Goal: Task Accomplishment & Management: Manage account settings

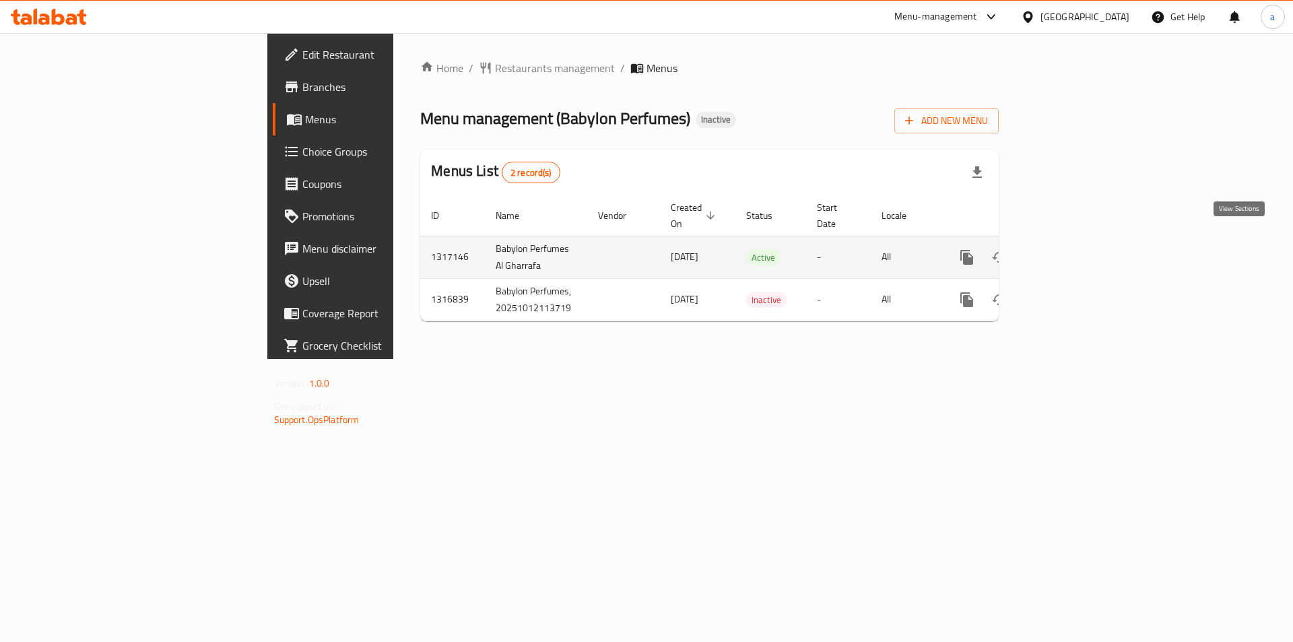
click at [1080, 251] on link "enhanced table" at bounding box center [1064, 257] width 32 height 32
click at [1072, 250] on icon "enhanced table" at bounding box center [1064, 258] width 16 height 16
drag, startPoint x: 365, startPoint y: 249, endPoint x: 316, endPoint y: 235, distance: 50.5
click at [485, 237] on td "Babylon Perfumes Al Gharrafa" at bounding box center [536, 258] width 102 height 42
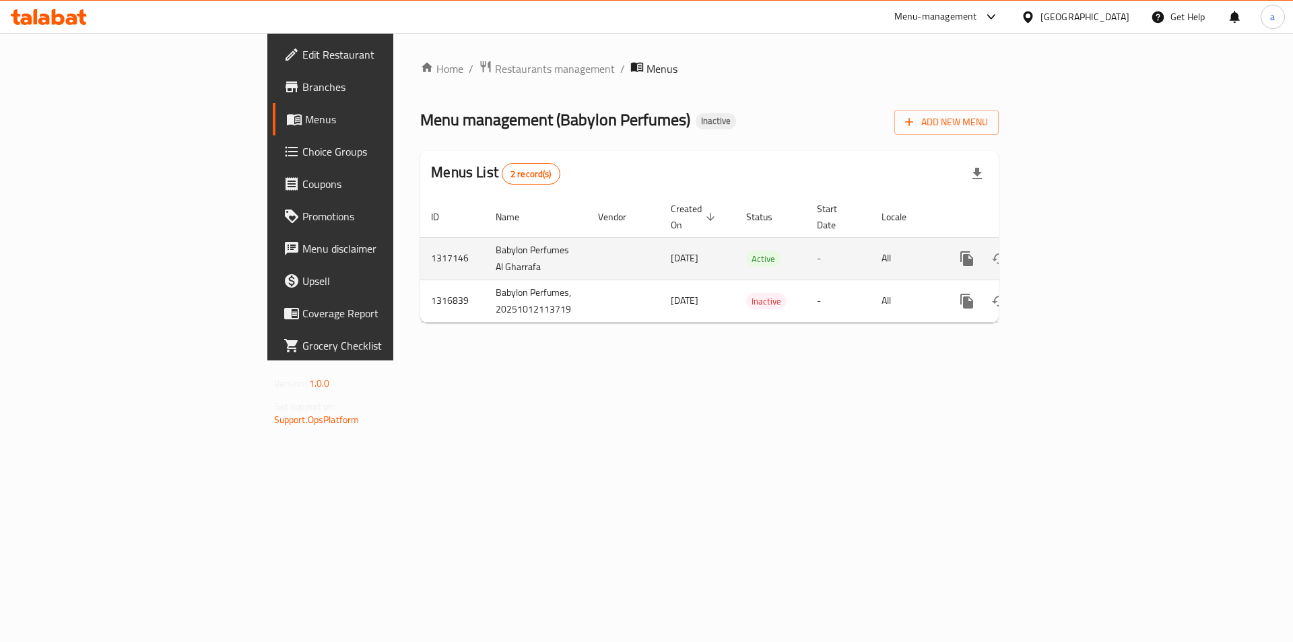
click at [660, 258] on td "[DATE]" at bounding box center [697, 258] width 75 height 42
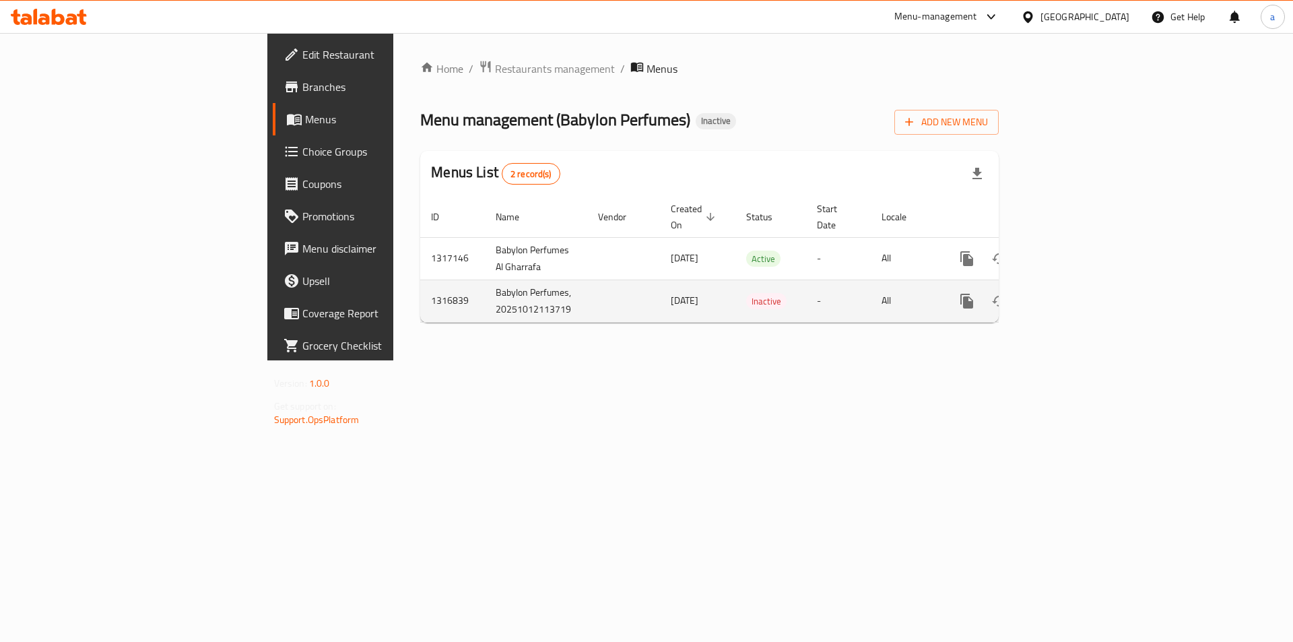
click at [1072, 293] on icon "enhanced table" at bounding box center [1064, 301] width 16 height 16
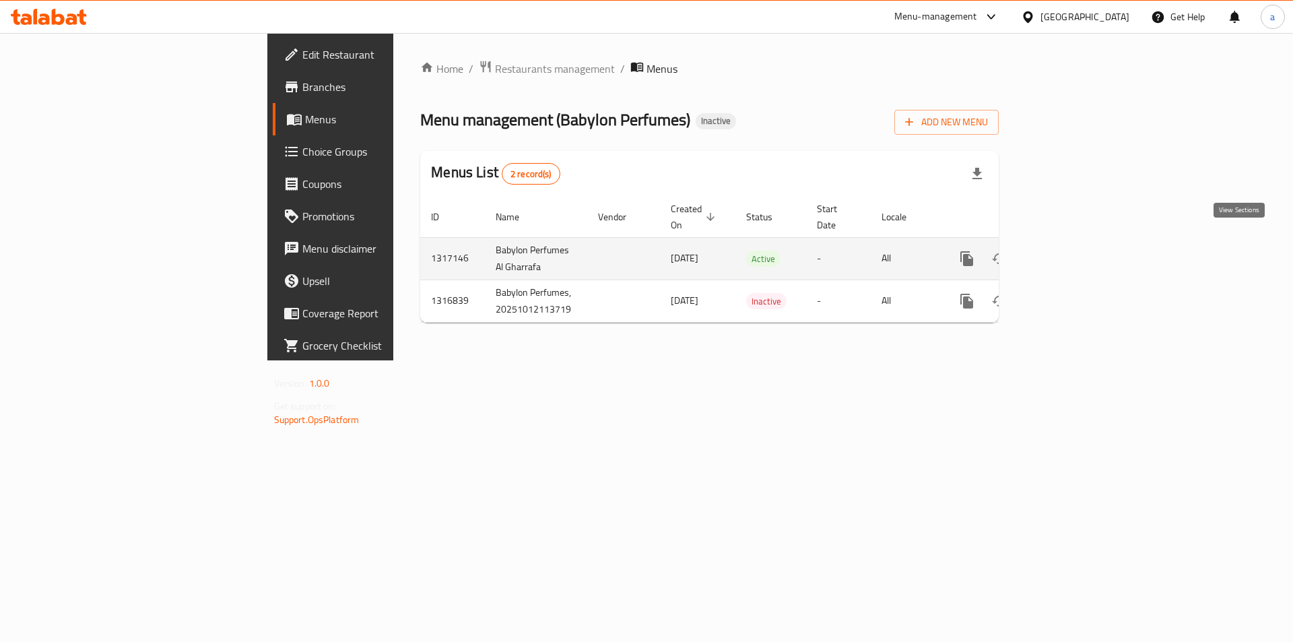
click at [1072, 250] on icon "enhanced table" at bounding box center [1064, 258] width 16 height 16
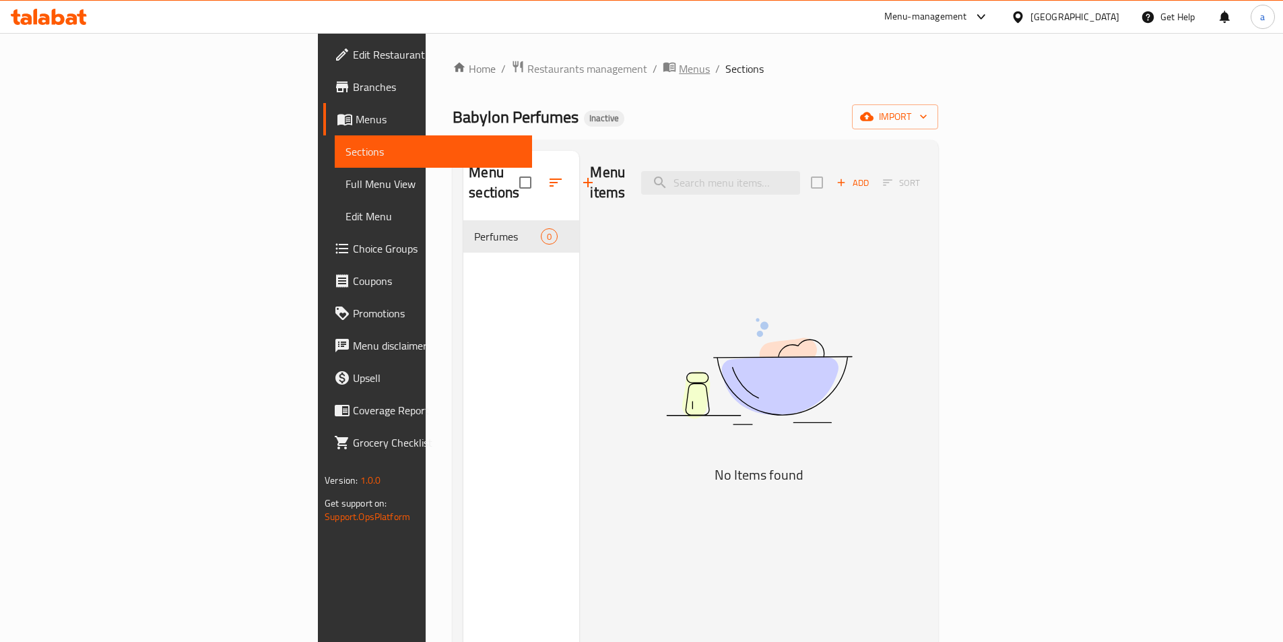
click at [679, 71] on span "Menus" at bounding box center [694, 69] width 31 height 16
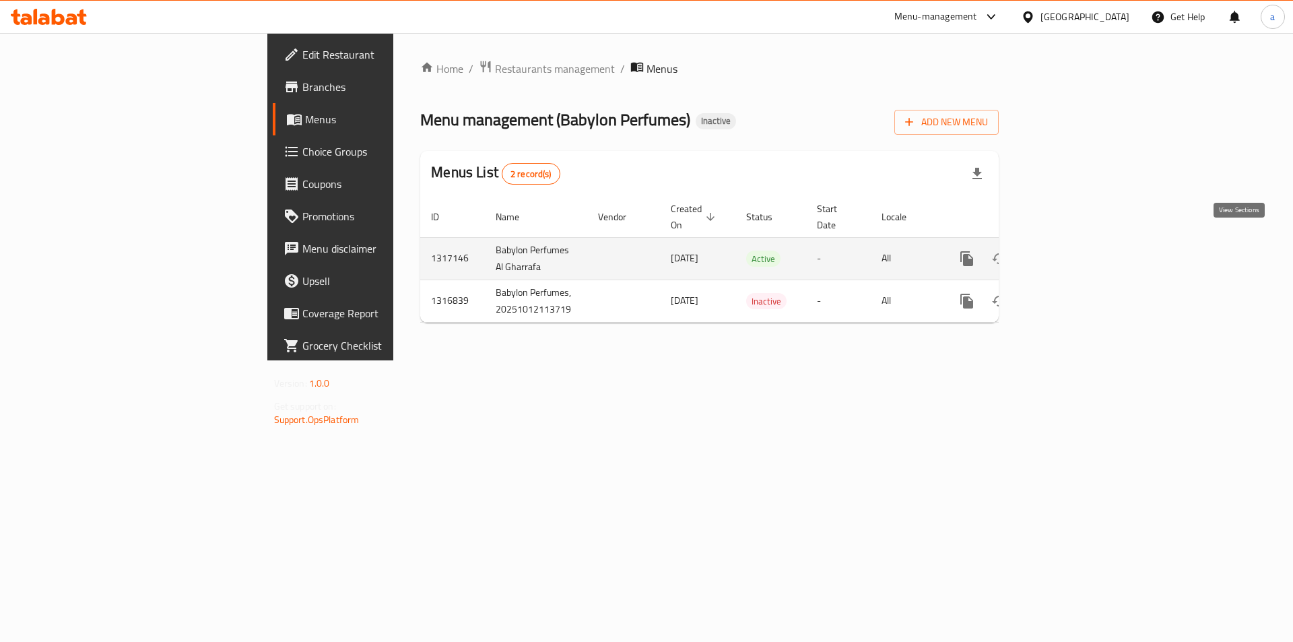
click at [1072, 250] on icon "enhanced table" at bounding box center [1064, 258] width 16 height 16
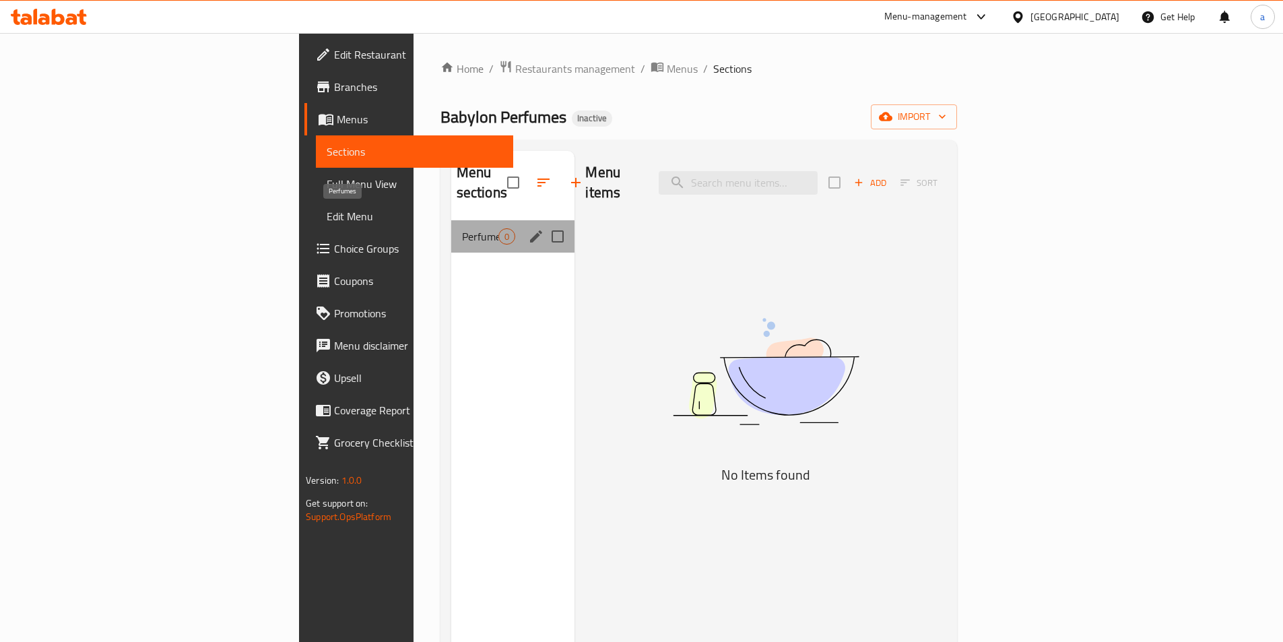
click at [462, 228] on span "Perfumes" at bounding box center [480, 236] width 37 height 16
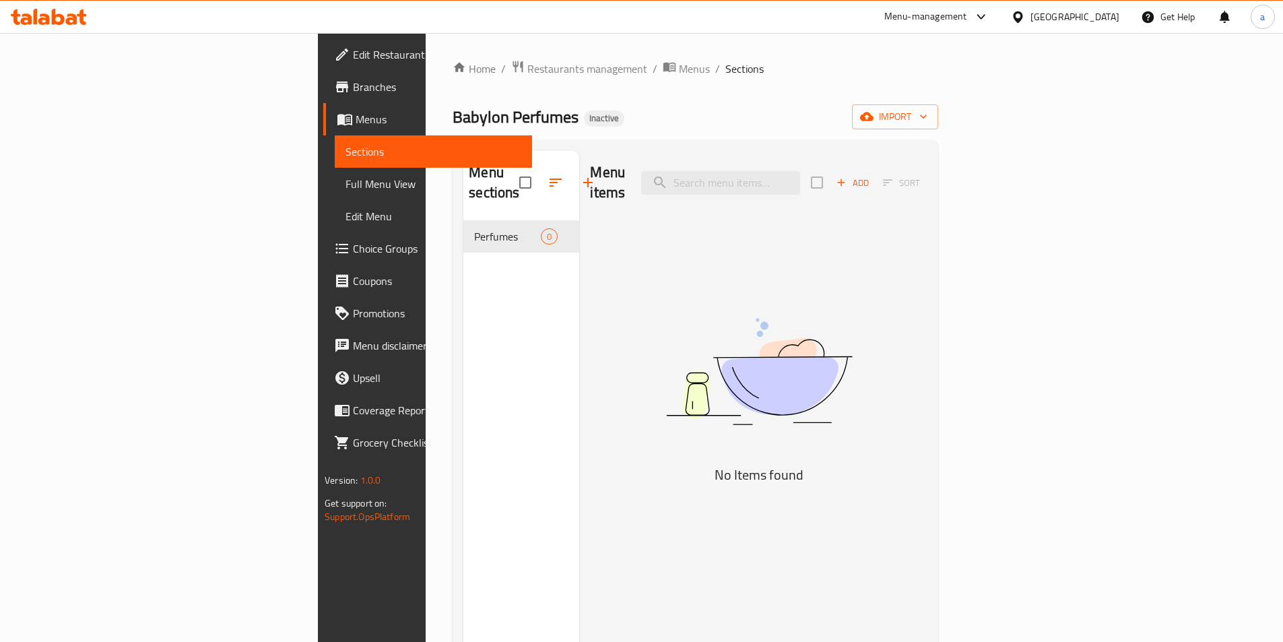
click at [463, 283] on div "Menu sections Perfumes 0" at bounding box center [521, 472] width 116 height 642
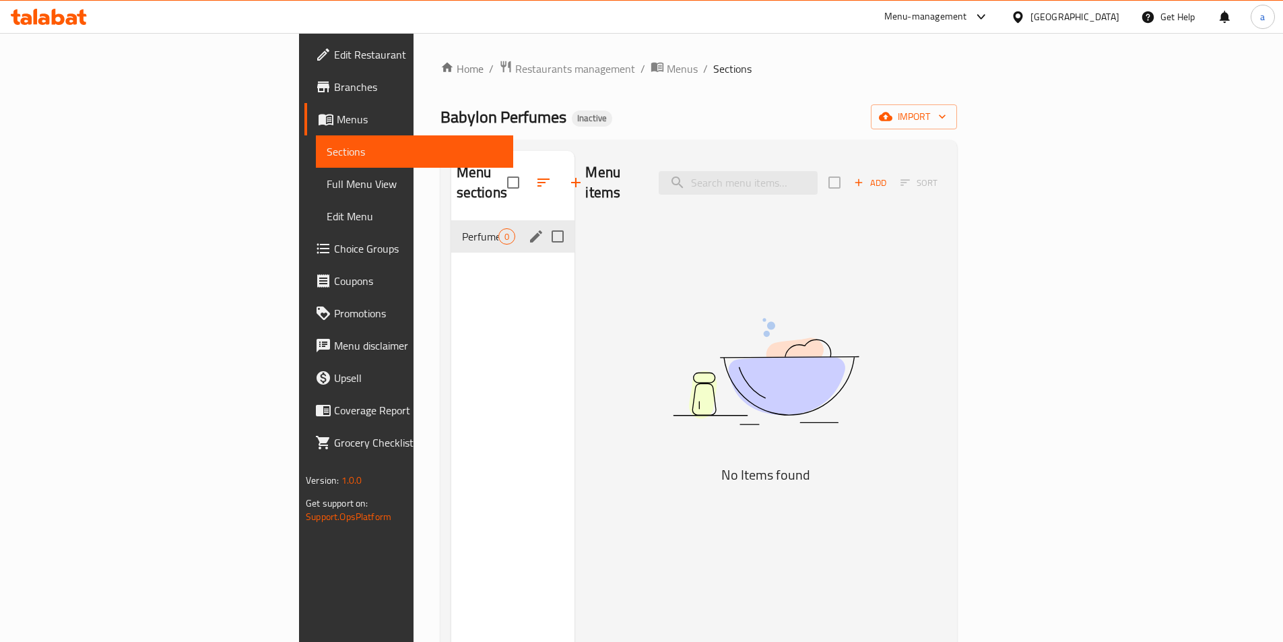
click at [543, 222] on input "Menu sections" at bounding box center [557, 236] width 28 height 28
checkbox input "true"
click at [535, 174] on icon "button" at bounding box center [543, 182] width 16 height 16
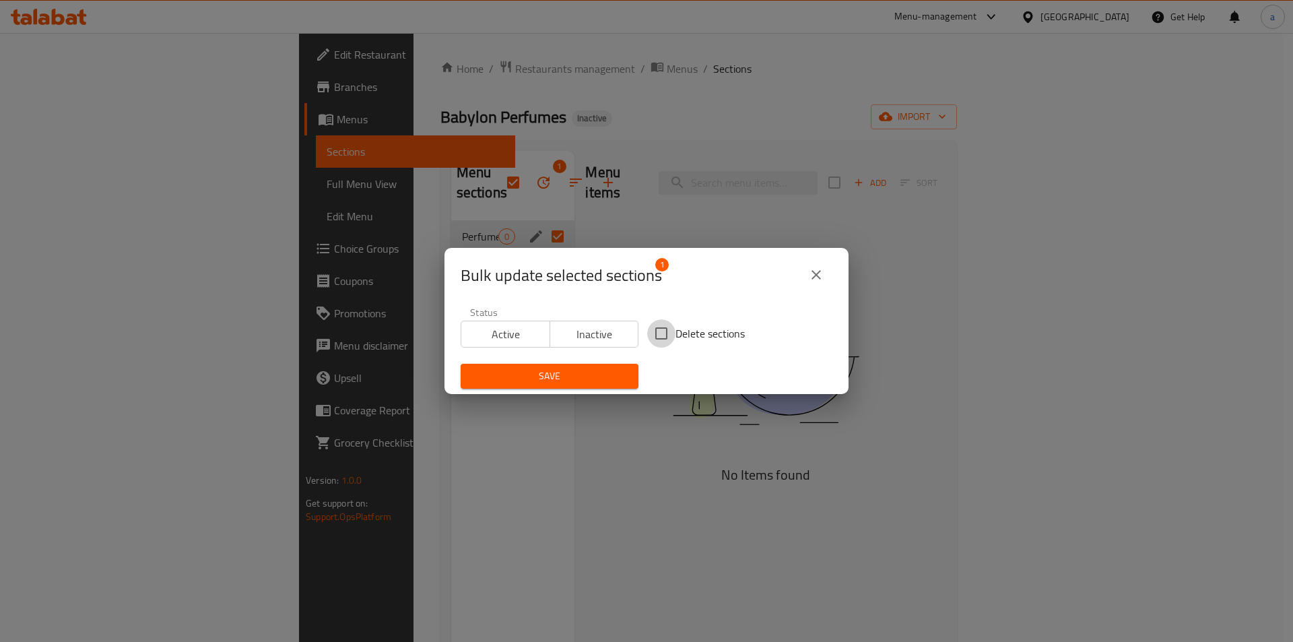
click at [664, 333] on input "Delete sections" at bounding box center [661, 333] width 28 height 28
checkbox input "true"
click at [607, 373] on span "Save" at bounding box center [549, 376] width 156 height 17
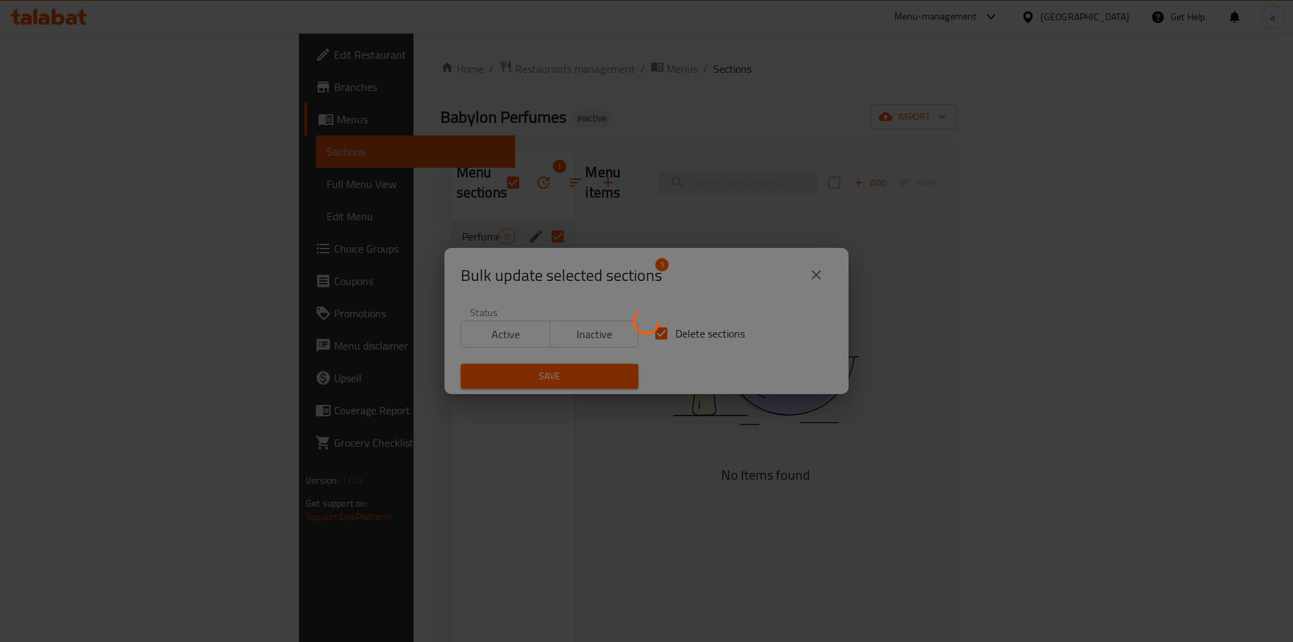
checkbox input "false"
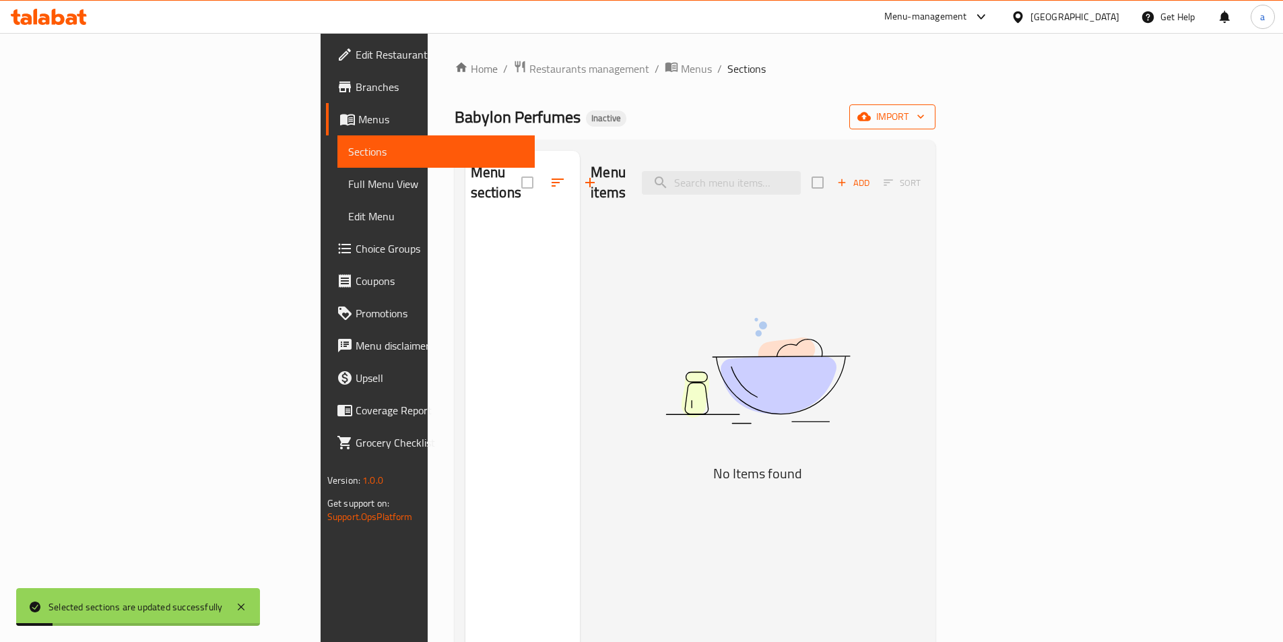
click at [924, 121] on span "import" at bounding box center [892, 116] width 65 height 17
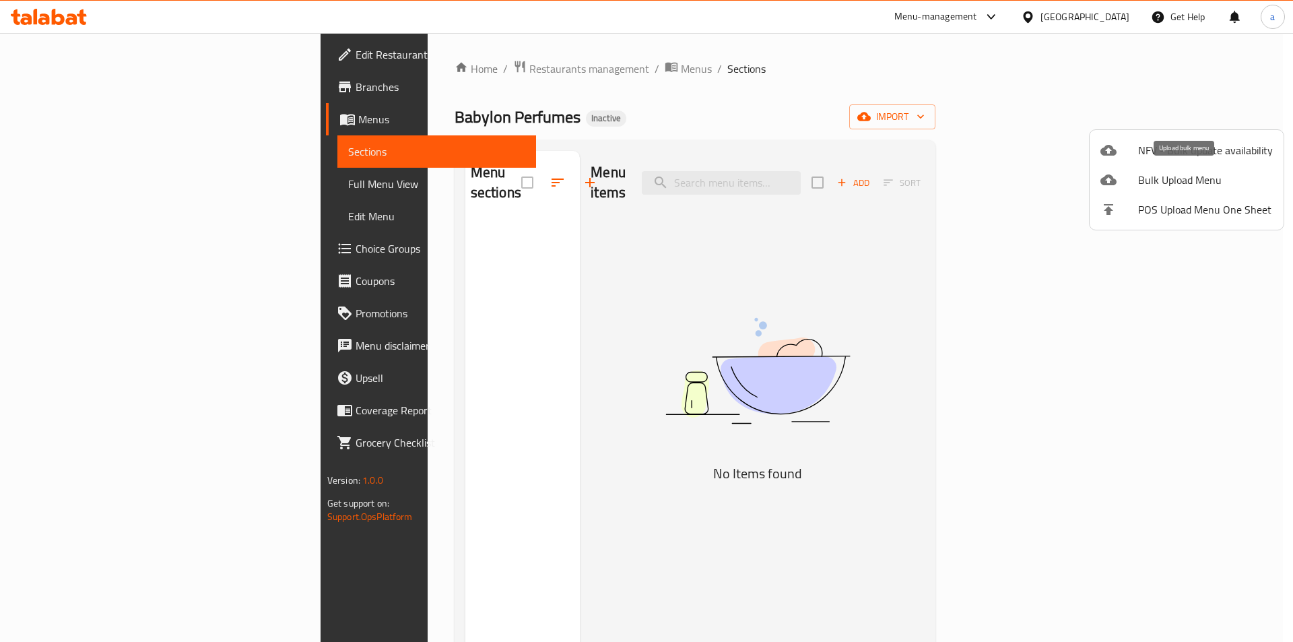
click at [1136, 180] on div at bounding box center [1119, 180] width 38 height 16
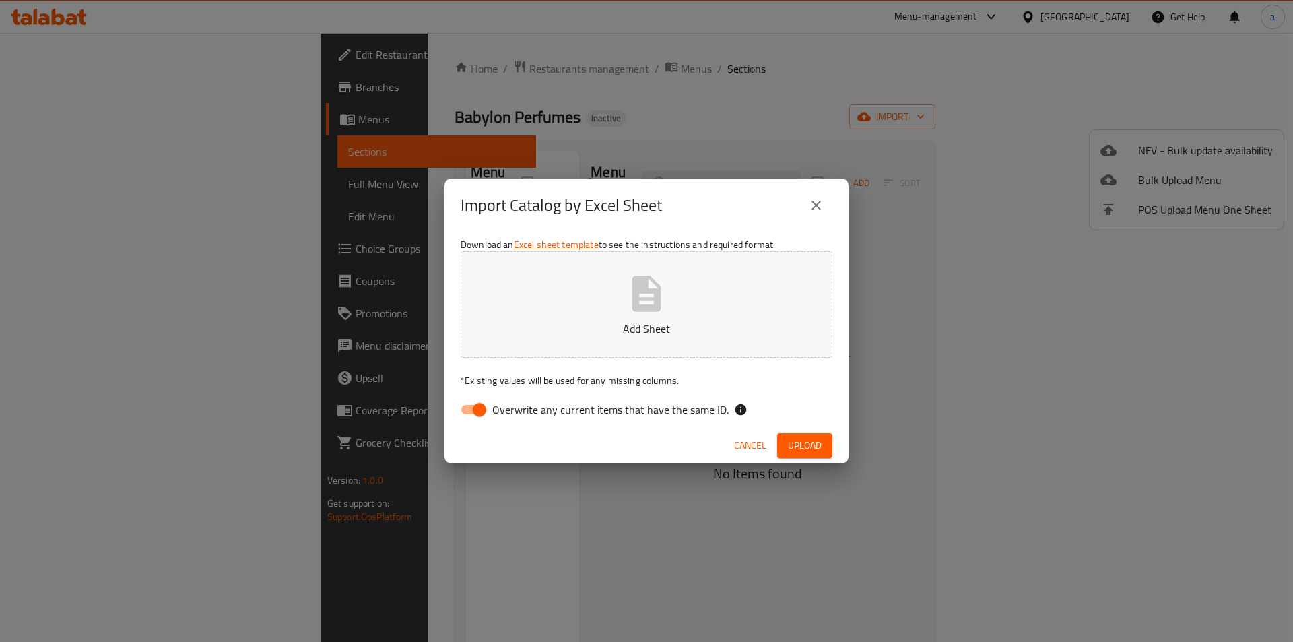
click at [480, 415] on input "Overwrite any current items that have the same ID." at bounding box center [479, 410] width 77 height 26
checkbox input "false"
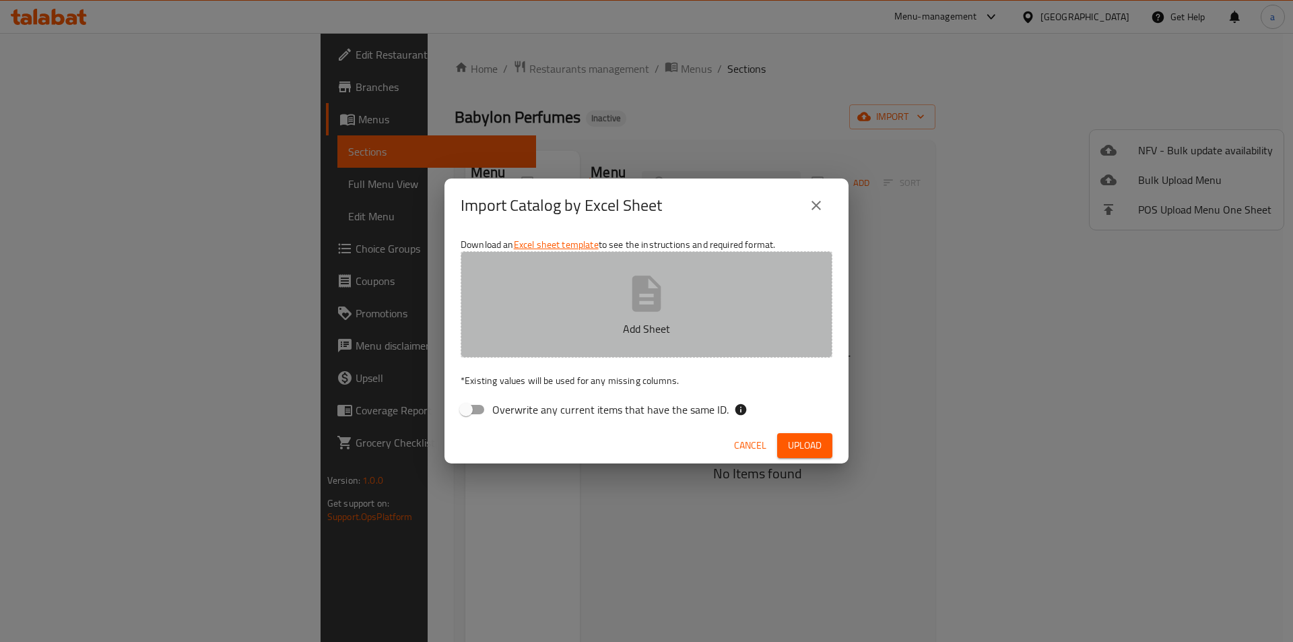
click at [604, 334] on p "Add Sheet" at bounding box center [646, 328] width 330 height 16
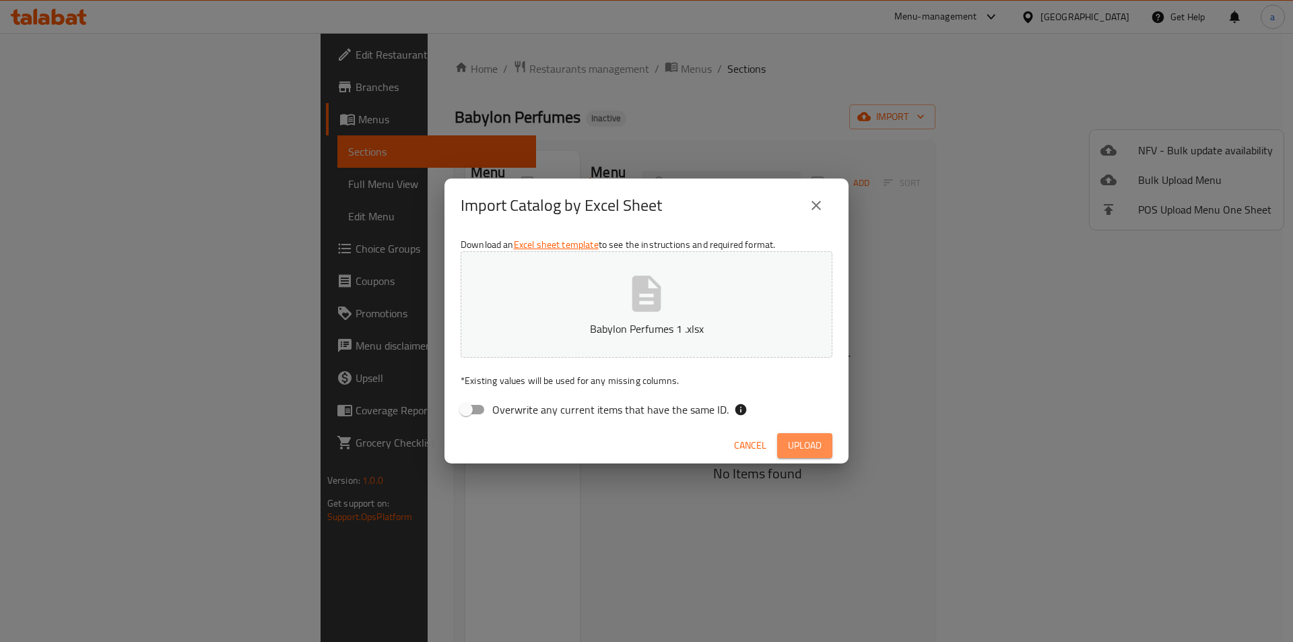
click at [824, 435] on button "Upload" at bounding box center [804, 445] width 55 height 25
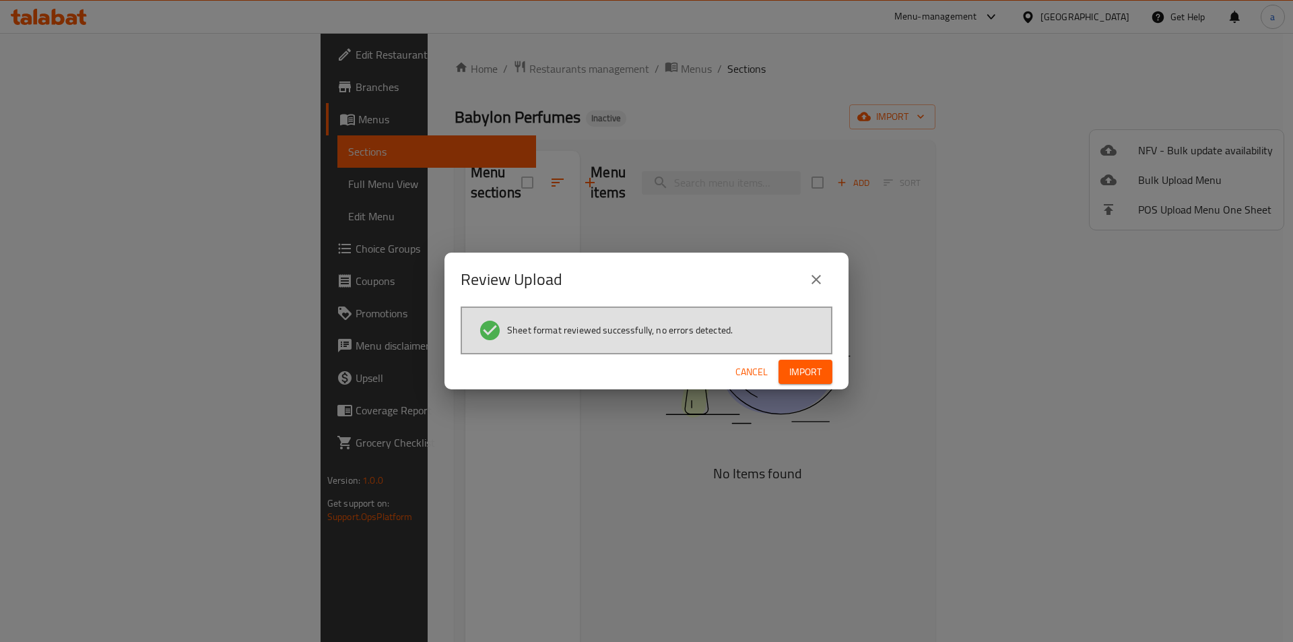
click at [818, 380] on span "Import" at bounding box center [805, 372] width 32 height 17
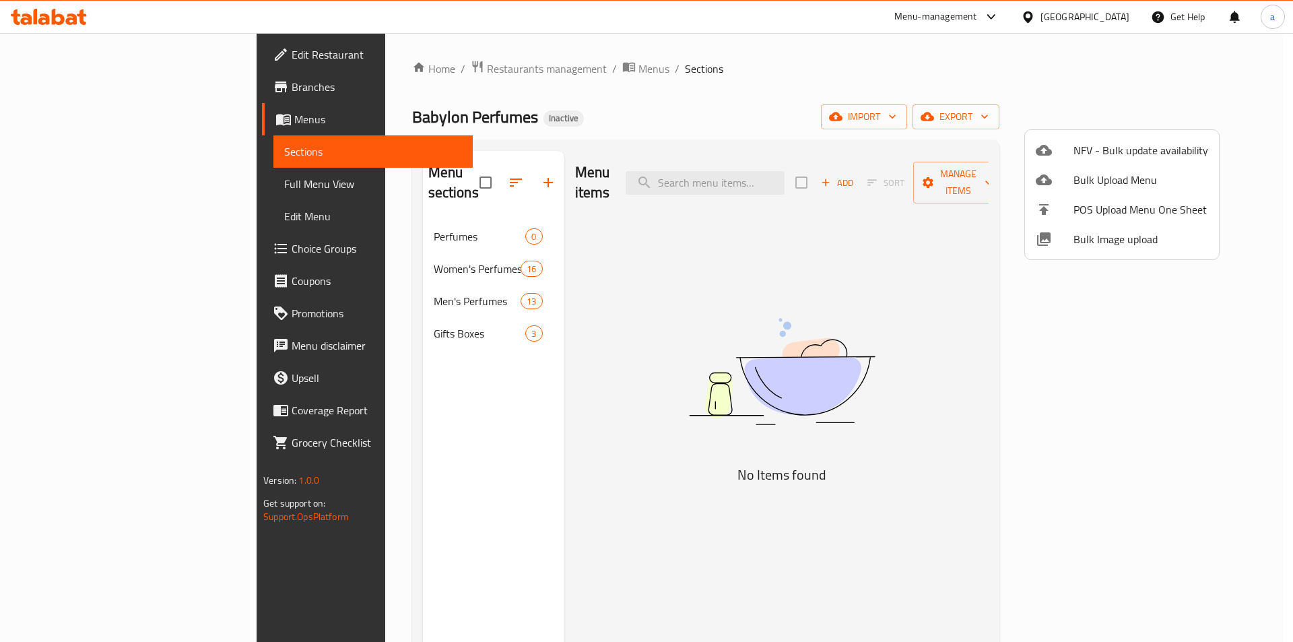
click at [380, 224] on div at bounding box center [646, 321] width 1293 height 642
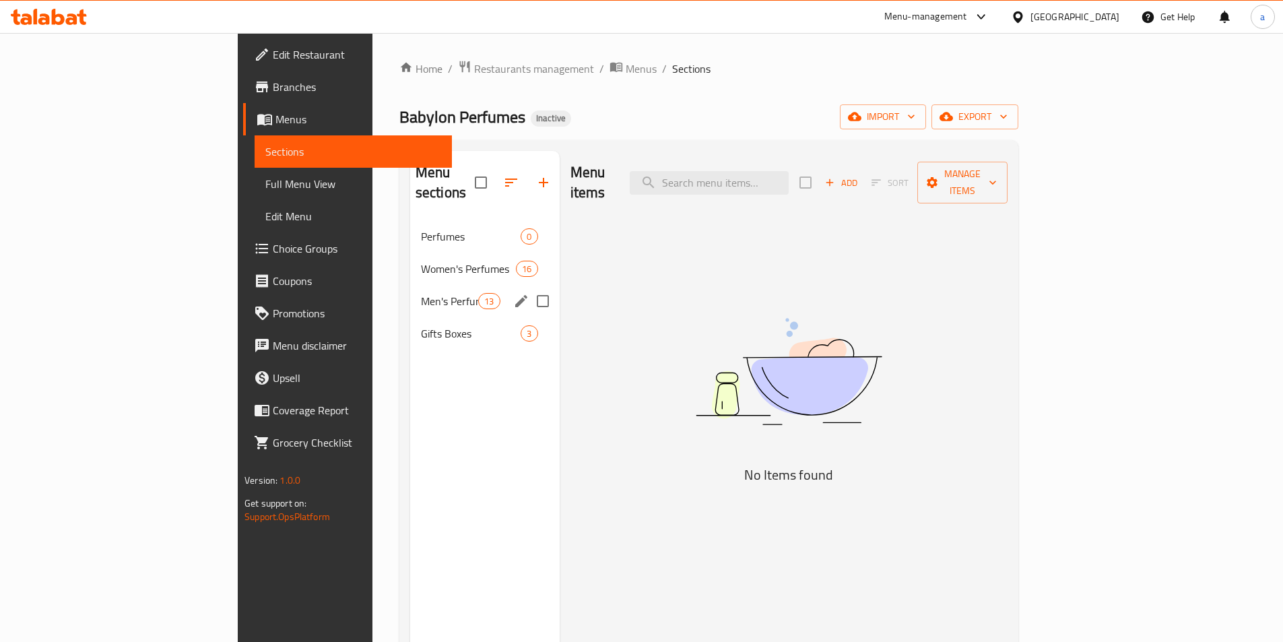
click at [410, 290] on div "Men's Perfumes 13" at bounding box center [484, 301] width 149 height 32
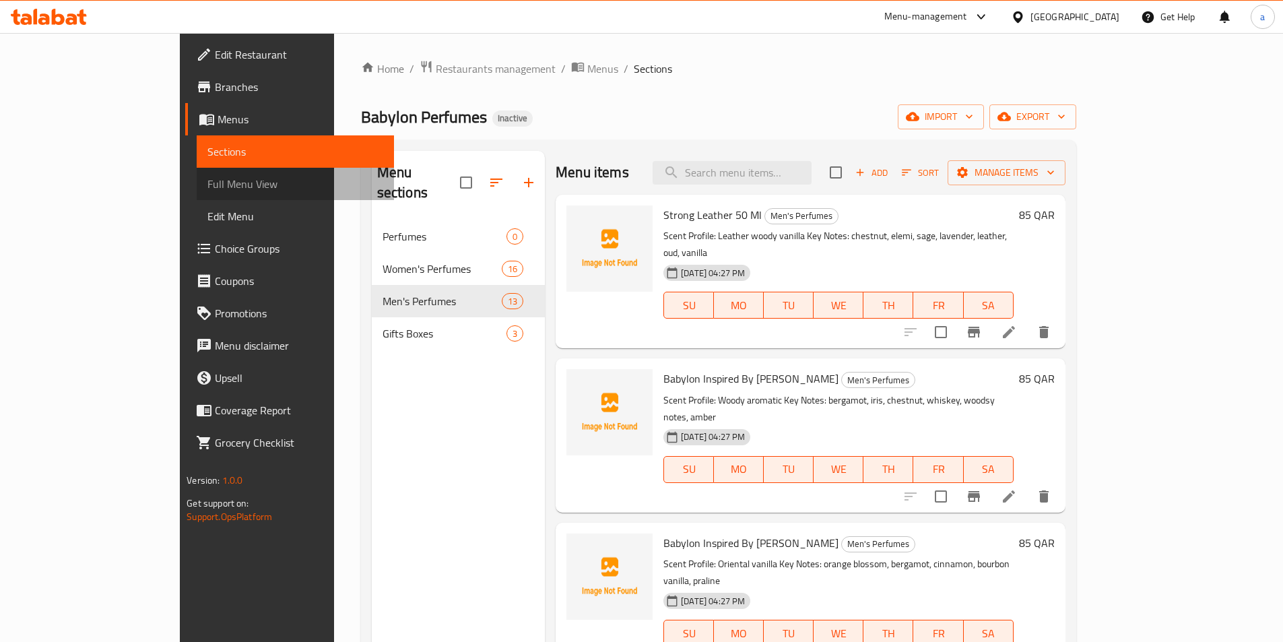
click at [207, 192] on span "Full Menu View" at bounding box center [295, 184] width 176 height 16
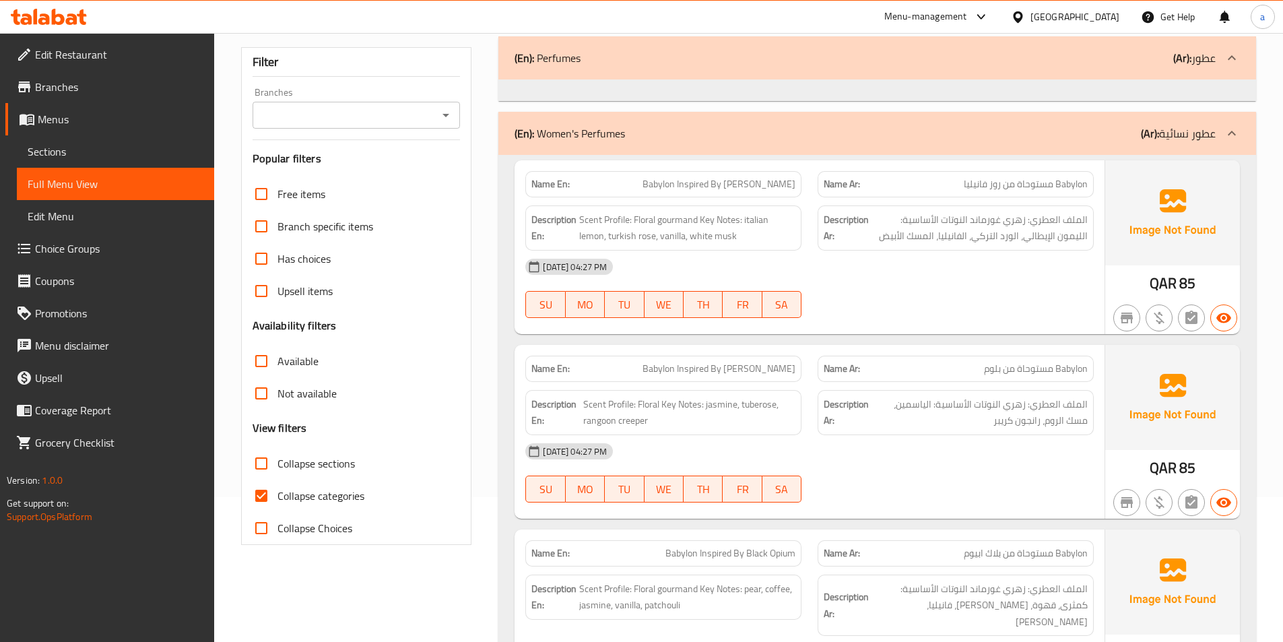
scroll to position [135, 0]
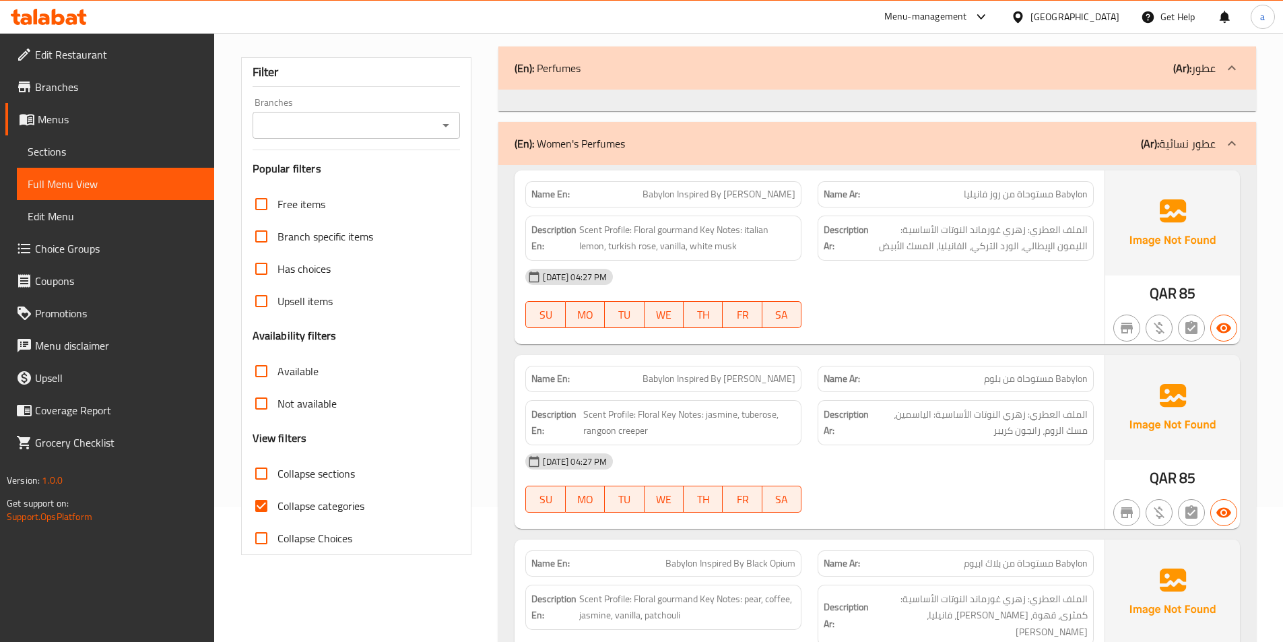
click at [984, 306] on div "[DATE] 04:27 PM SU MO TU WE TH FR SA" at bounding box center [809, 298] width 584 height 75
click at [698, 232] on span "Scent Profile: Floral gourmand Key Notes: italian lemon, turkish rose, vanilla,…" at bounding box center [687, 238] width 216 height 33
click at [709, 235] on span "Scent Profile: Floral gourmand Key Notes: italian lemon, turkish rose, vanilla,…" at bounding box center [687, 238] width 216 height 33
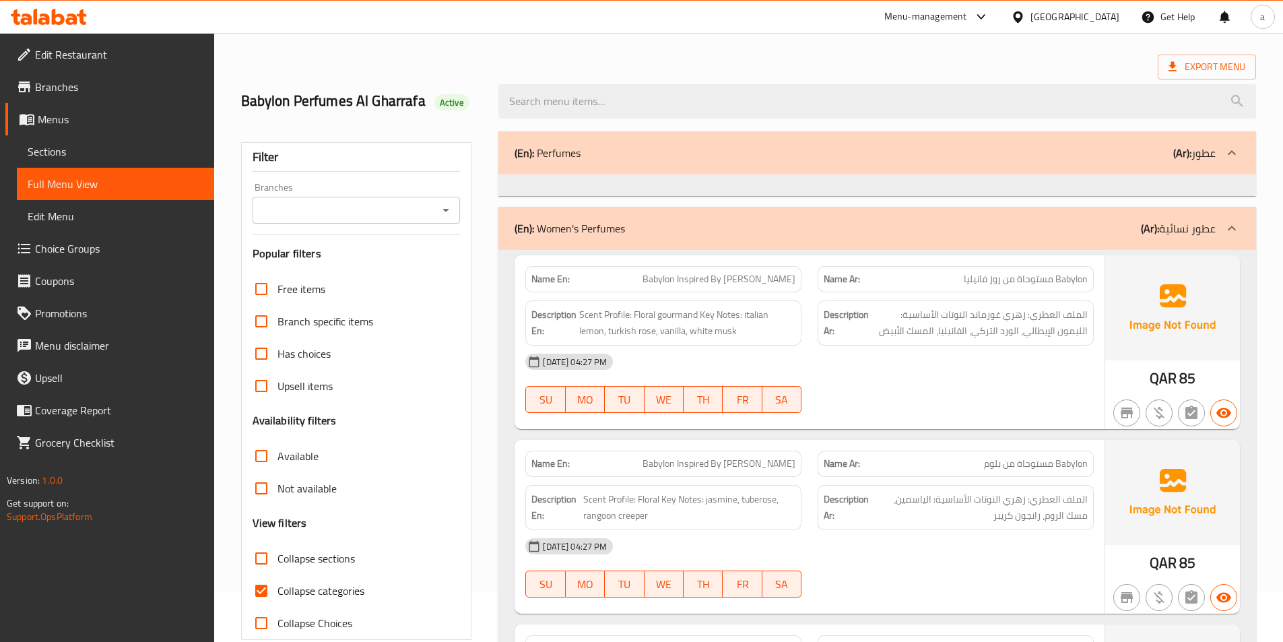
scroll to position [0, 0]
